Goal: Task Accomplishment & Management: Use online tool/utility

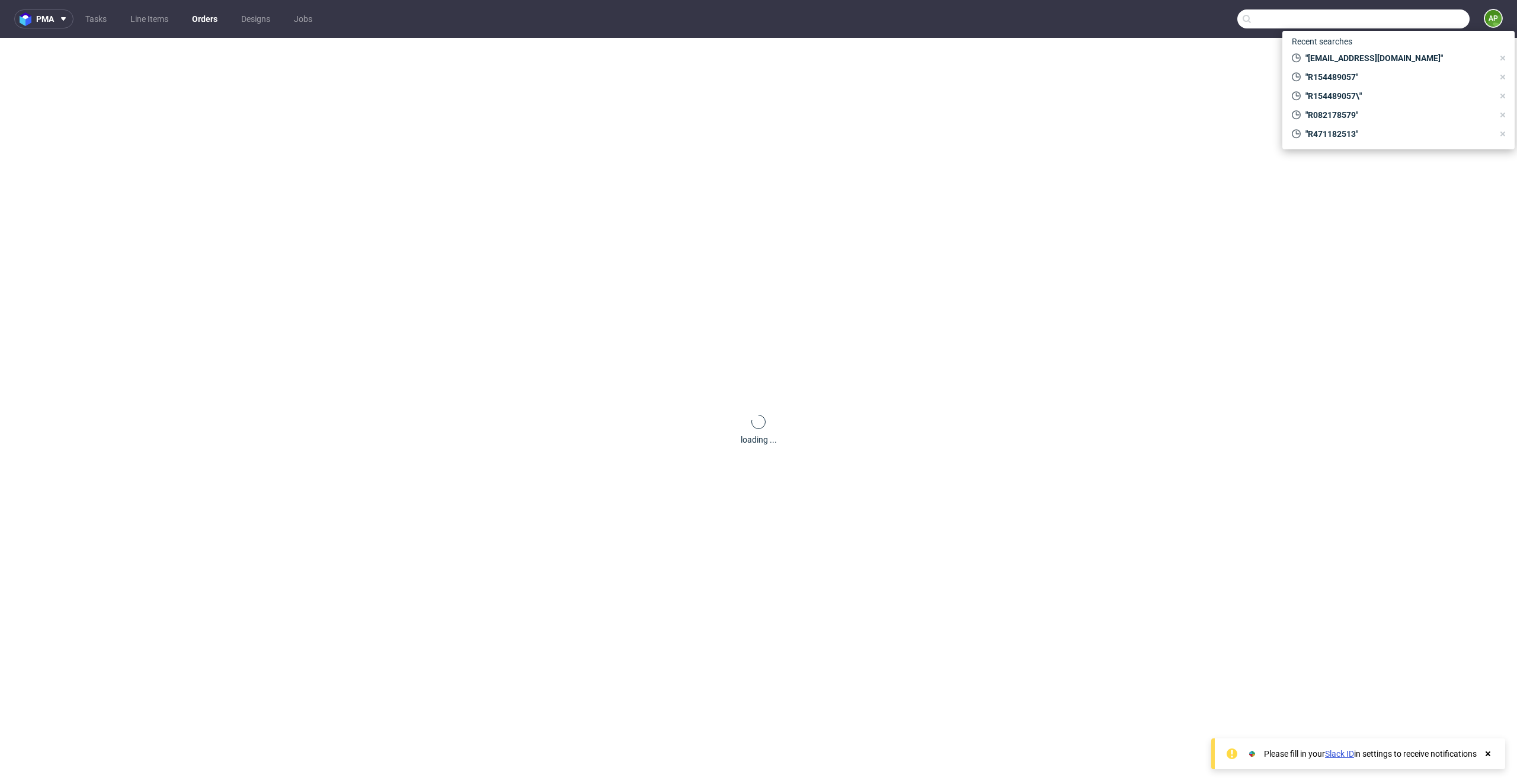
click at [1418, 25] on input "text" at bounding box center [1354, 19] width 232 height 19
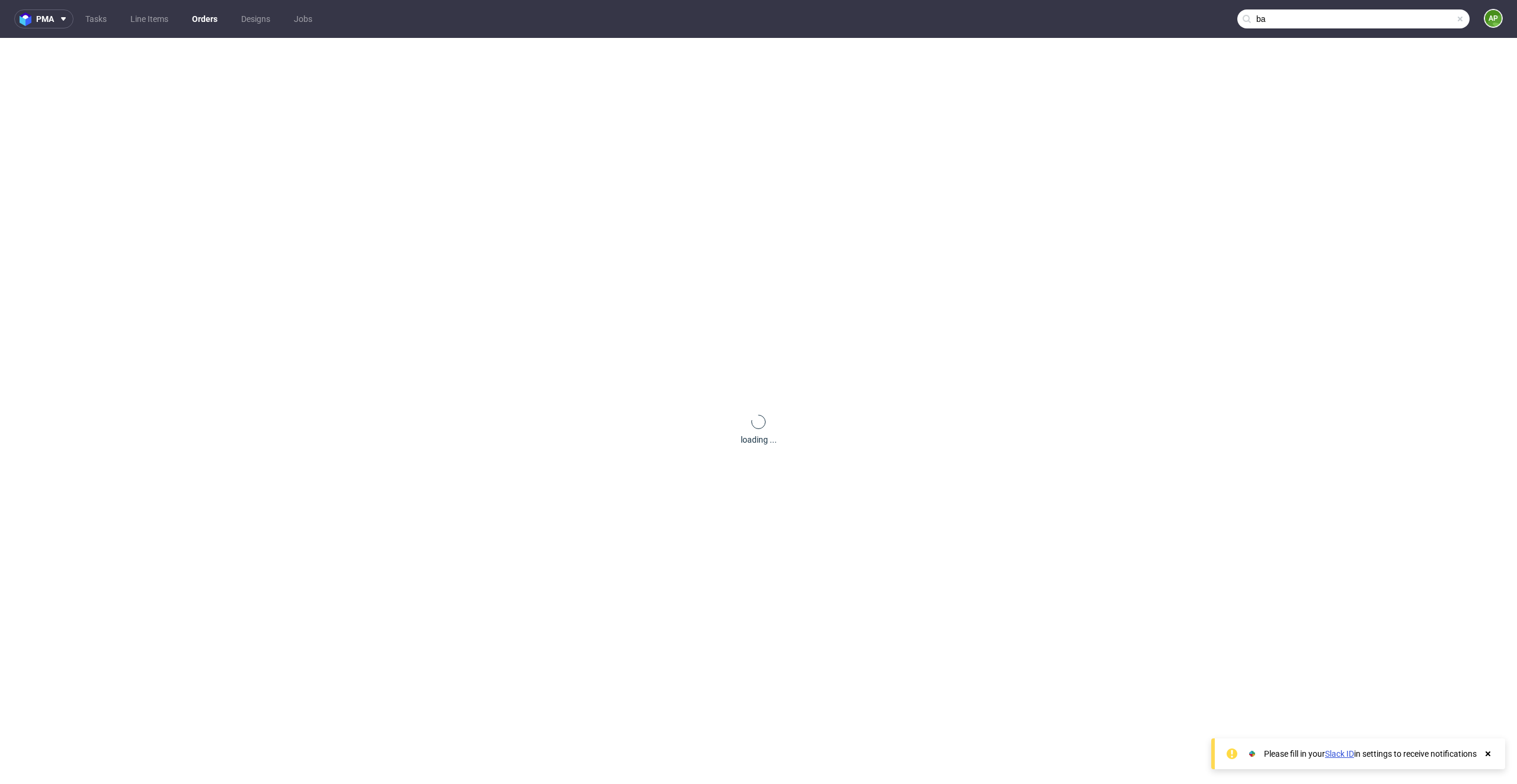
type input "b"
type input "[EMAIL_ADDRESS][DOMAIN_NAME]"
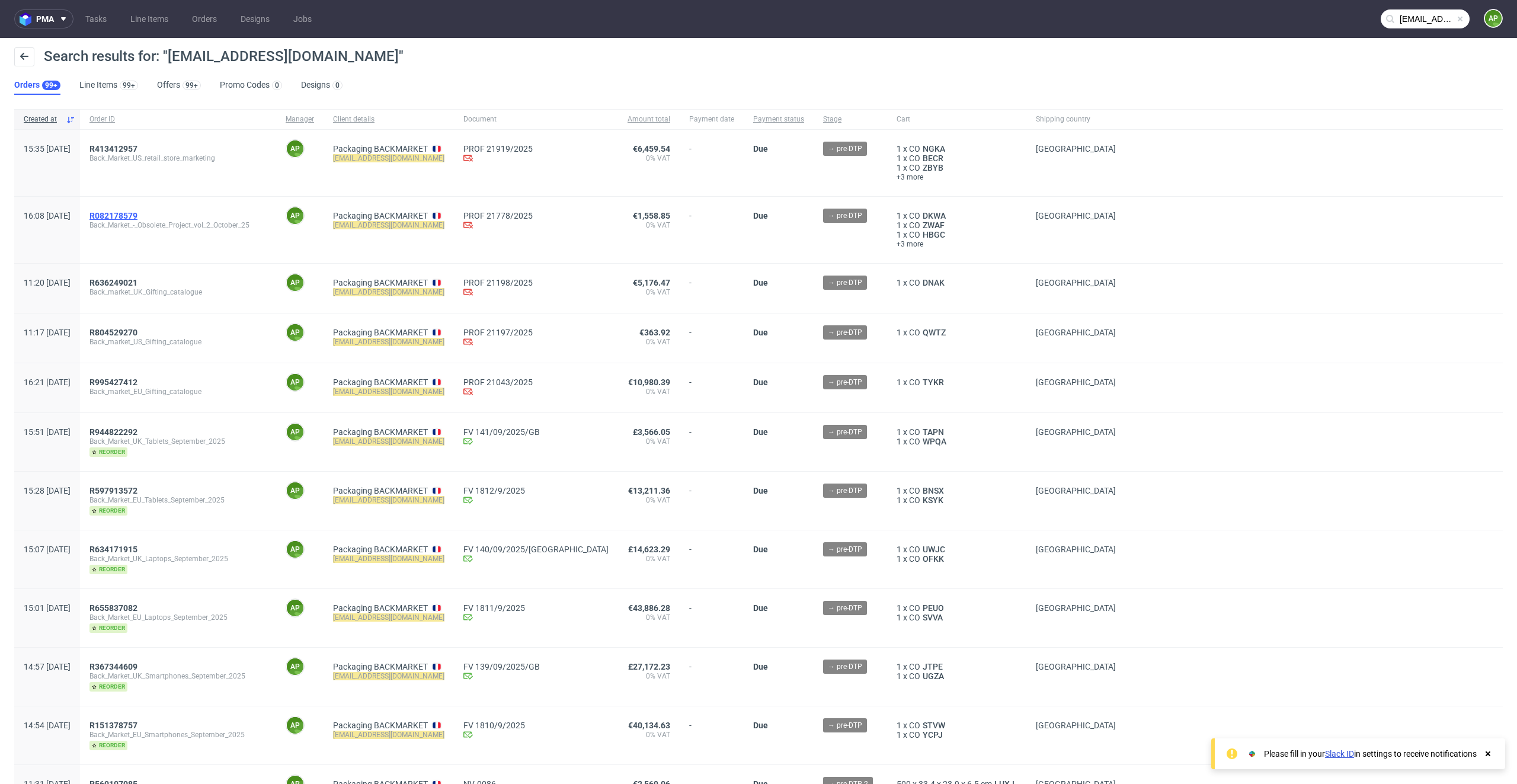
click at [135, 214] on span "R082178579" at bounding box center [114, 215] width 48 height 10
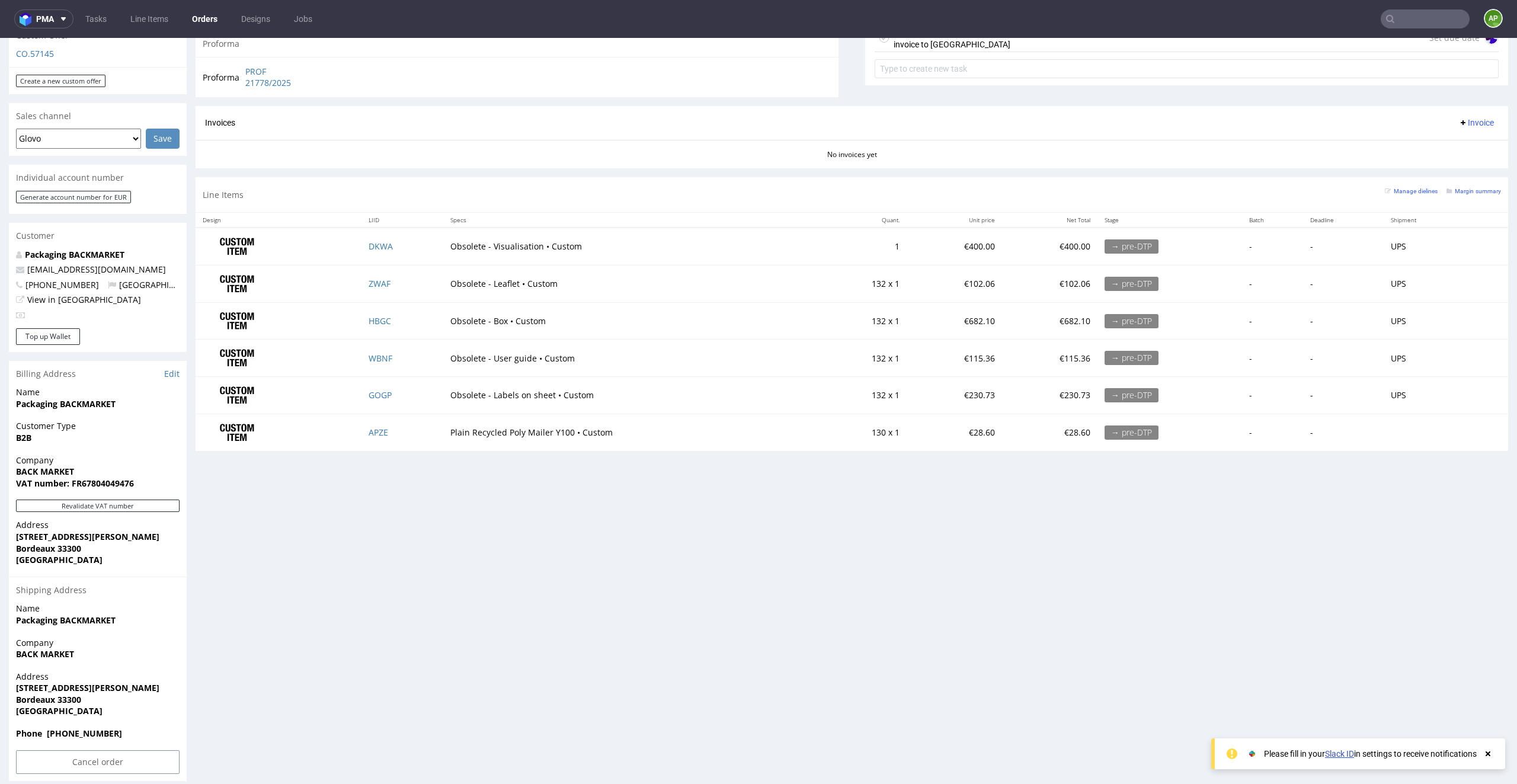
scroll to position [455, 0]
click at [377, 303] on td "HBGC" at bounding box center [402, 321] width 82 height 37
